Goal: Task Accomplishment & Management: Manage account settings

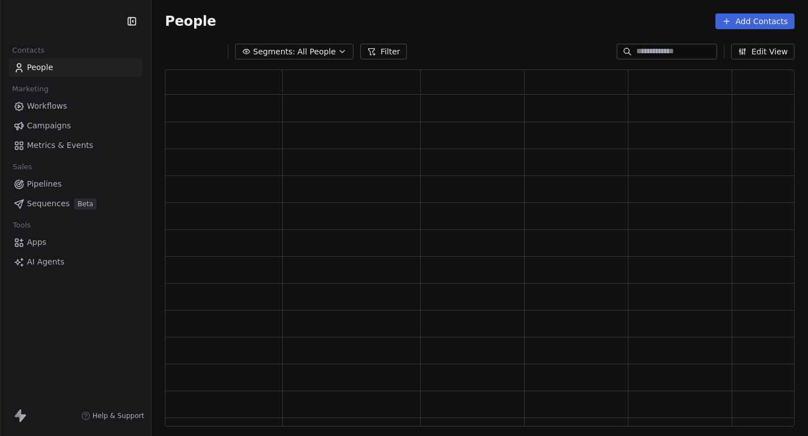
click at [73, 127] on link "Campaigns" at bounding box center [75, 126] width 133 height 19
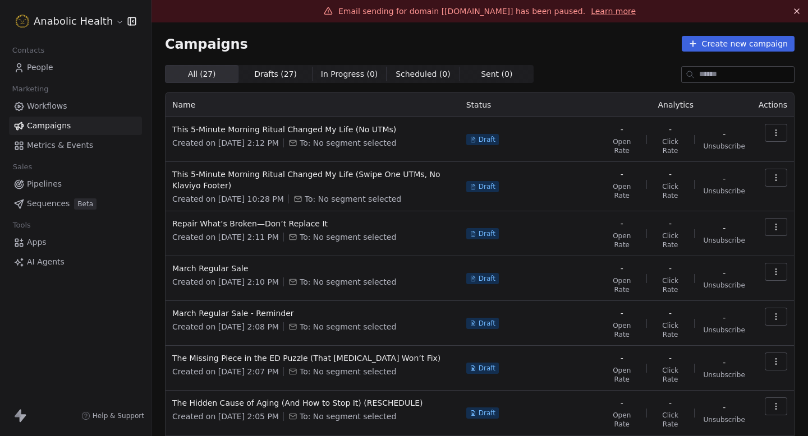
click at [77, 20] on html "Anabolic Health Contacts People Marketing Workflows Campaigns Metrics & Events …" at bounding box center [404, 218] width 808 height 436
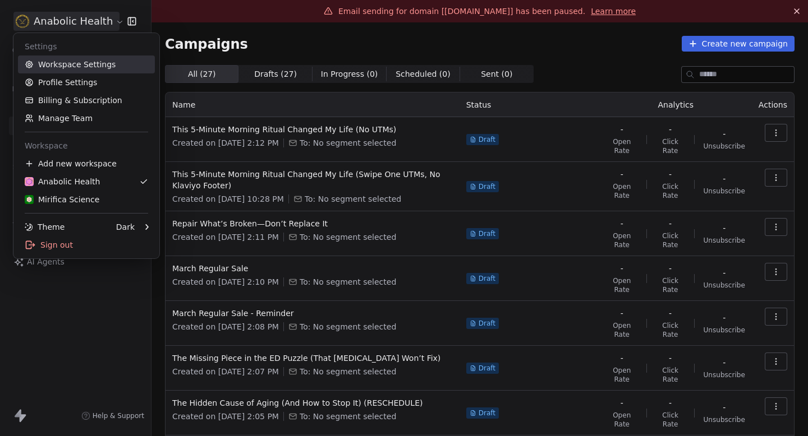
click at [57, 59] on link "Workspace Settings" at bounding box center [86, 65] width 137 height 18
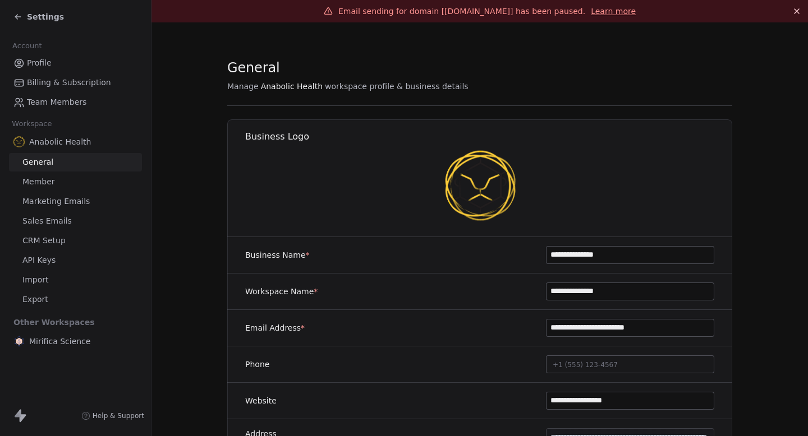
click at [79, 201] on span "Marketing Emails" at bounding box center [55, 202] width 67 height 12
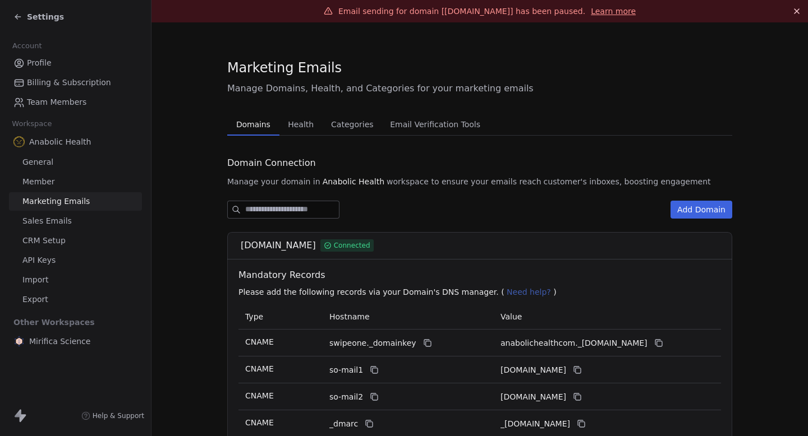
click at [66, 223] on span "Sales Emails" at bounding box center [46, 221] width 49 height 12
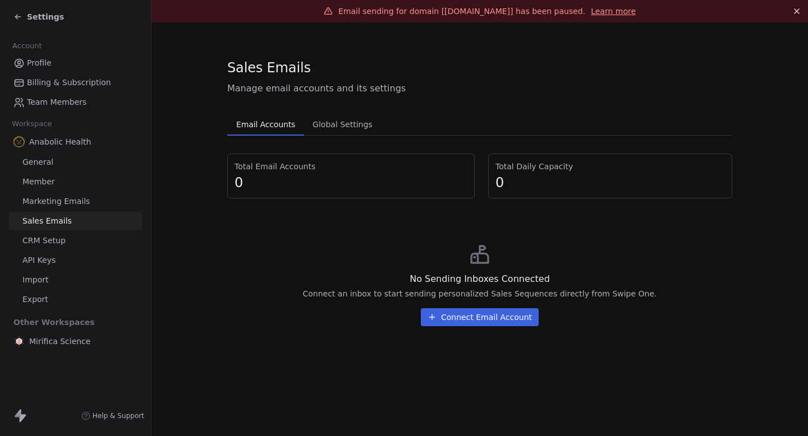
click at [68, 190] on link "Member" at bounding box center [75, 182] width 133 height 19
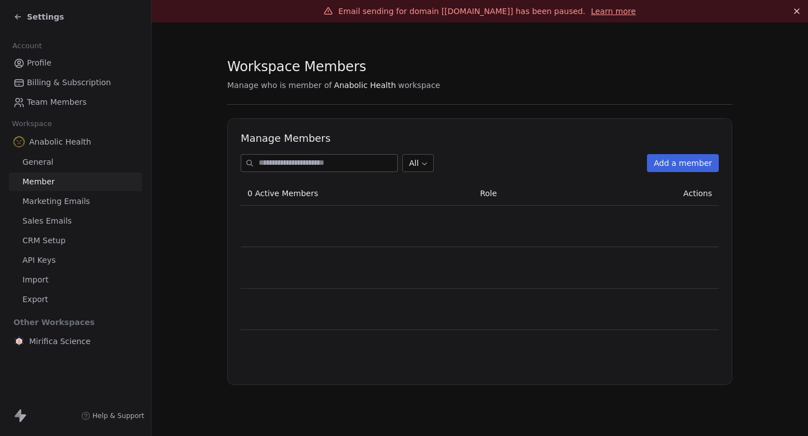
click at [68, 197] on span "Marketing Emails" at bounding box center [55, 202] width 67 height 12
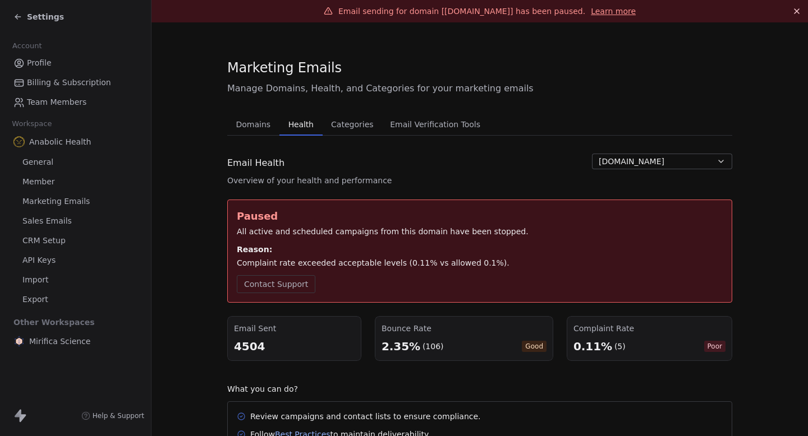
click at [306, 126] on span "Health" at bounding box center [301, 125] width 34 height 16
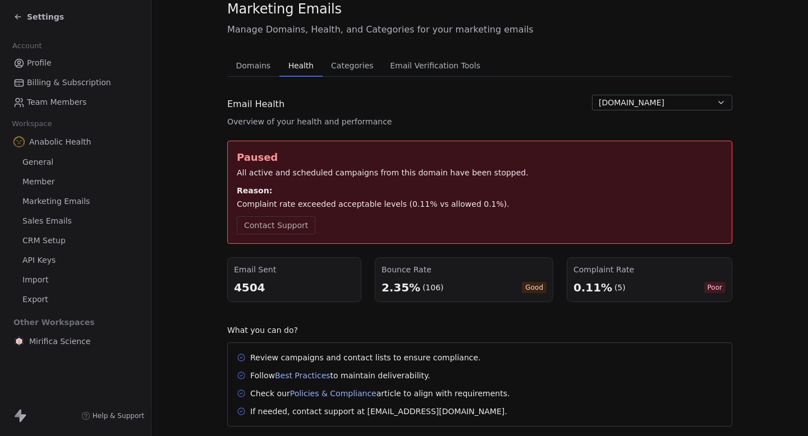
scroll to position [84, 0]
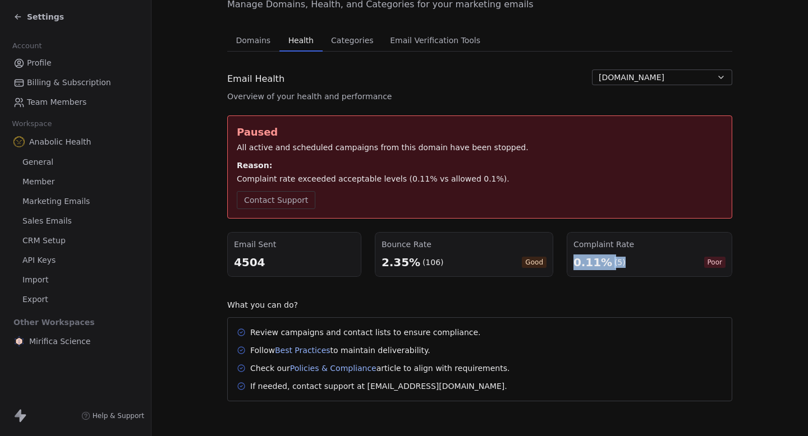
drag, startPoint x: 576, startPoint y: 265, endPoint x: 623, endPoint y: 265, distance: 46.6
click at [623, 265] on div "0.11% (5) Poor" at bounding box center [649, 263] width 152 height 16
click at [625, 265] on div "0.11% (5) Poor" at bounding box center [649, 263] width 152 height 16
drag, startPoint x: 625, startPoint y: 265, endPoint x: 579, endPoint y: 265, distance: 45.4
click at [581, 265] on div "0.11% (5) Poor" at bounding box center [649, 263] width 152 height 16
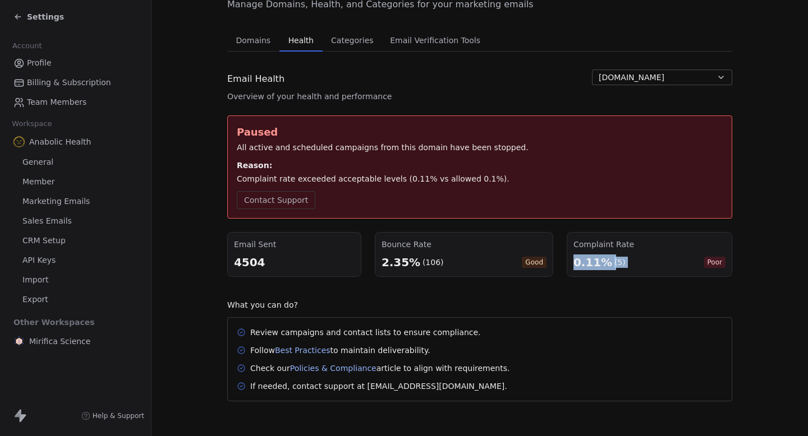
click at [579, 265] on div "0.11%" at bounding box center [592, 263] width 39 height 16
drag, startPoint x: 579, startPoint y: 265, endPoint x: 623, endPoint y: 265, distance: 43.8
click at [623, 265] on div "0.11% (5) Poor" at bounding box center [649, 263] width 152 height 16
click at [624, 265] on div "0.11% (5) Poor" at bounding box center [649, 263] width 152 height 16
drag, startPoint x: 624, startPoint y: 265, endPoint x: 580, endPoint y: 265, distance: 43.8
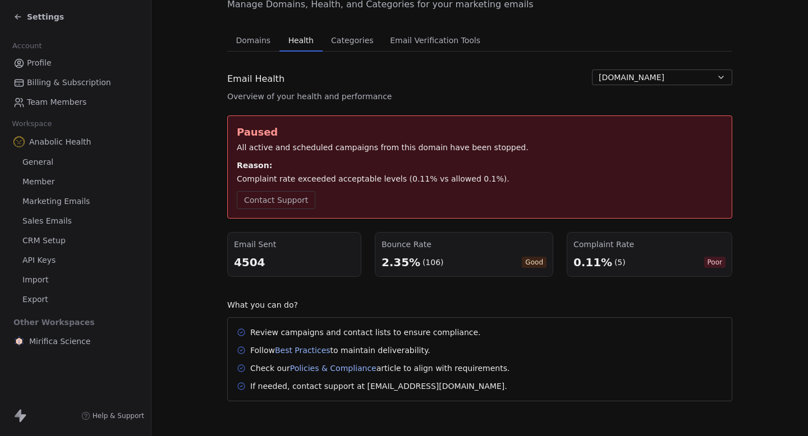
click at [581, 265] on div "0.11% (5) Poor" at bounding box center [649, 263] width 152 height 16
click at [580, 265] on div "0.11%" at bounding box center [592, 263] width 39 height 16
drag, startPoint x: 422, startPoint y: 261, endPoint x: 446, endPoint y: 261, distance: 24.7
click at [446, 261] on div "2.35% (106) Good" at bounding box center [463, 263] width 165 height 16
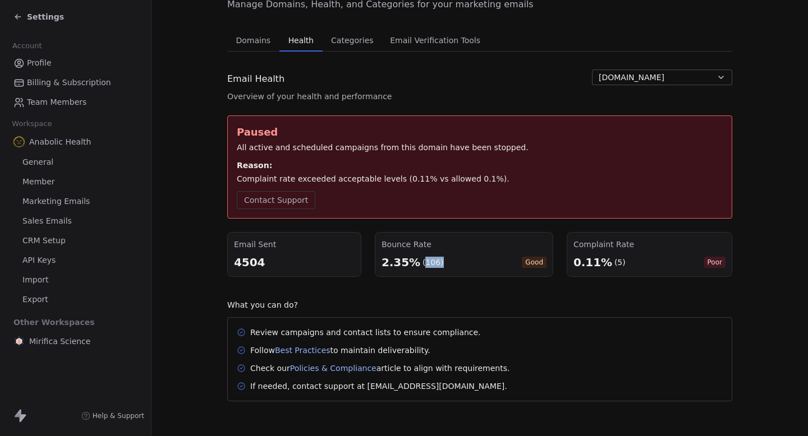
click at [446, 261] on div "2.35% (106) Good" at bounding box center [463, 263] width 165 height 16
drag, startPoint x: 568, startPoint y: 264, endPoint x: 637, endPoint y: 264, distance: 68.4
click at [637, 264] on div "Complaint Rate 0.11% (5) Poor" at bounding box center [649, 254] width 165 height 45
click at [638, 264] on div "0.11% (5) Poor" at bounding box center [649, 263] width 152 height 16
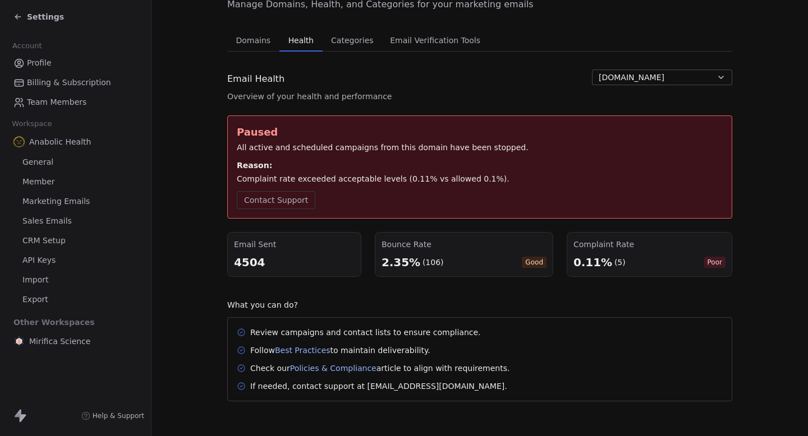
scroll to position [85, 0]
